Goal: Information Seeking & Learning: Learn about a topic

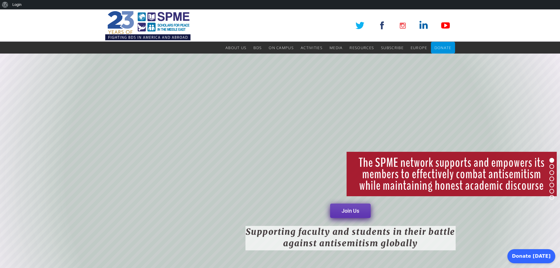
scroll to position [303, 0]
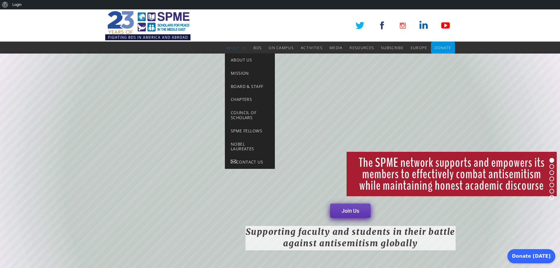
click at [236, 49] on span "About Us" at bounding box center [236, 47] width 21 height 5
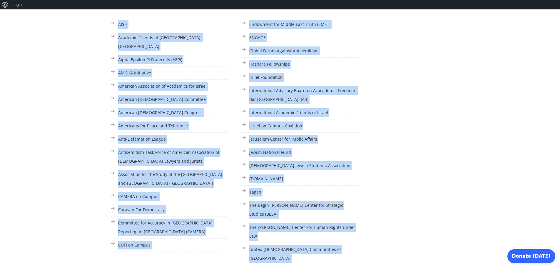
scroll to position [523, 0]
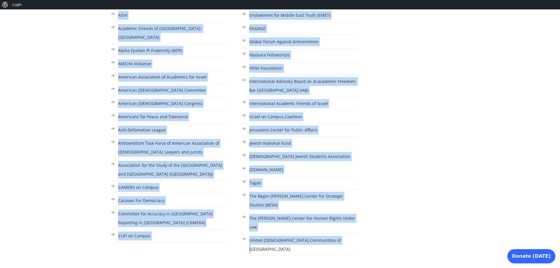
drag, startPoint x: 126, startPoint y: 36, endPoint x: 353, endPoint y: 222, distance: 292.8
copy div "SPME is working closely with and being encouraged by major organizations such a…"
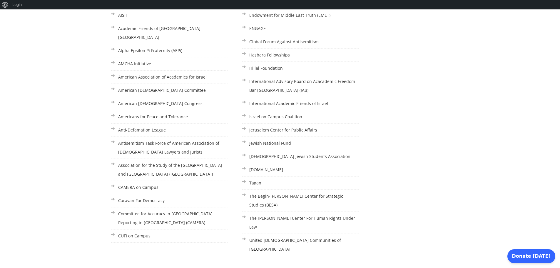
click at [517, 82] on div at bounding box center [328, 136] width 657 height 255
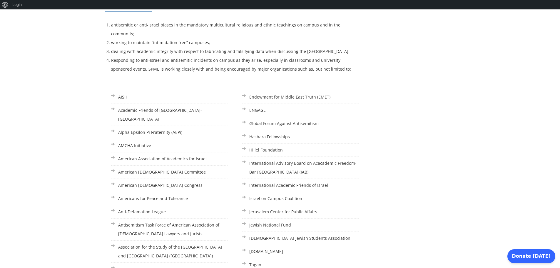
scroll to position [441, 0]
click at [156, 165] on li "American Jewish Committee" at bounding box center [169, 171] width 116 height 13
click at [114, 165] on li "American Jewish Committee" at bounding box center [169, 171] width 116 height 13
click at [121, 165] on li "American Jewish Committee" at bounding box center [169, 171] width 116 height 13
drag, startPoint x: 144, startPoint y: 147, endPoint x: 151, endPoint y: 147, distance: 7.4
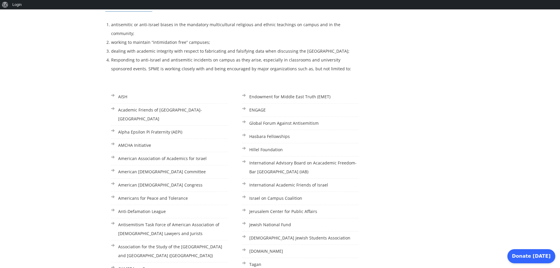
click at [144, 165] on li "American Jewish Committee" at bounding box center [169, 171] width 116 height 13
click at [161, 165] on li "American Jewish Committee" at bounding box center [169, 171] width 116 height 13
click at [326, 179] on li "International Academic Friends of Israel" at bounding box center [300, 185] width 116 height 13
drag, startPoint x: 326, startPoint y: 168, endPoint x: 249, endPoint y: 173, distance: 76.7
click at [249, 179] on li "International Academic Friends of Israel" at bounding box center [300, 185] width 116 height 13
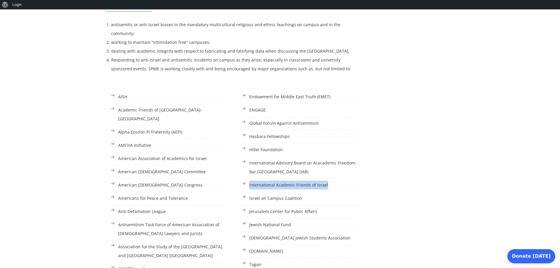
copy li "International Academic Friends of Israel"
